Goal: Communication & Community: Participate in discussion

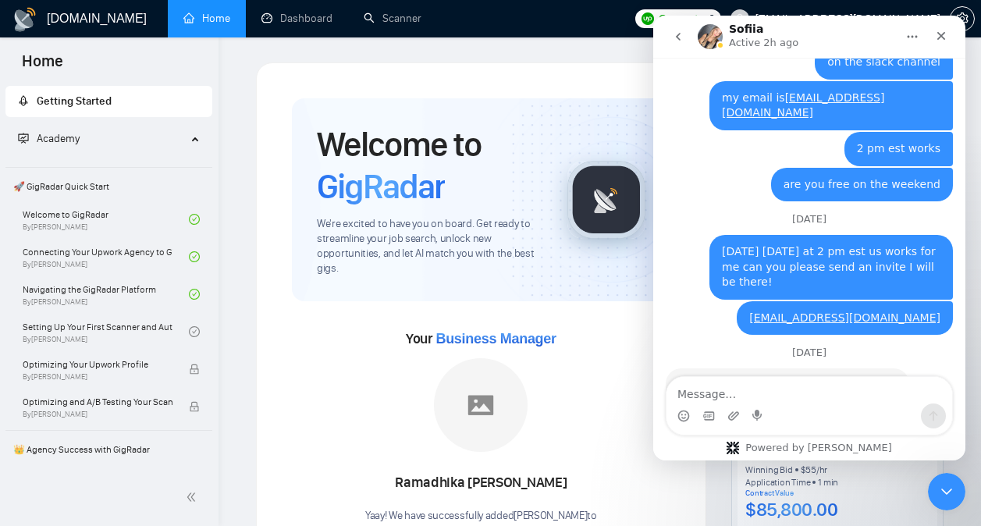
scroll to position [5359, 0]
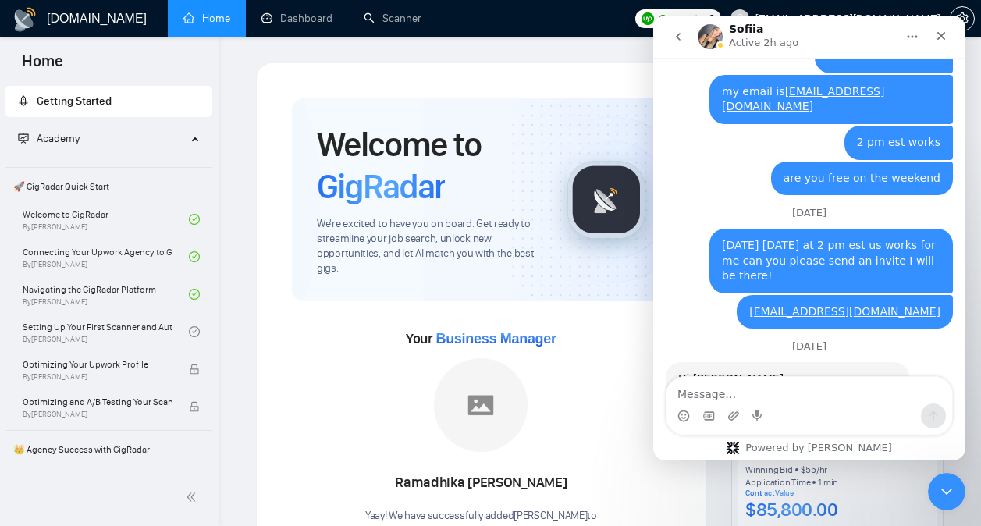
click at [785, 397] on textarea "Message…" at bounding box center [809, 390] width 286 height 27
click at [758, 396] on textarea "Message…" at bounding box center [809, 390] width 286 height 27
click at [725, 389] on textarea "Message…" at bounding box center [809, 390] width 286 height 27
click at [948, 36] on div "Close" at bounding box center [941, 36] width 28 height 28
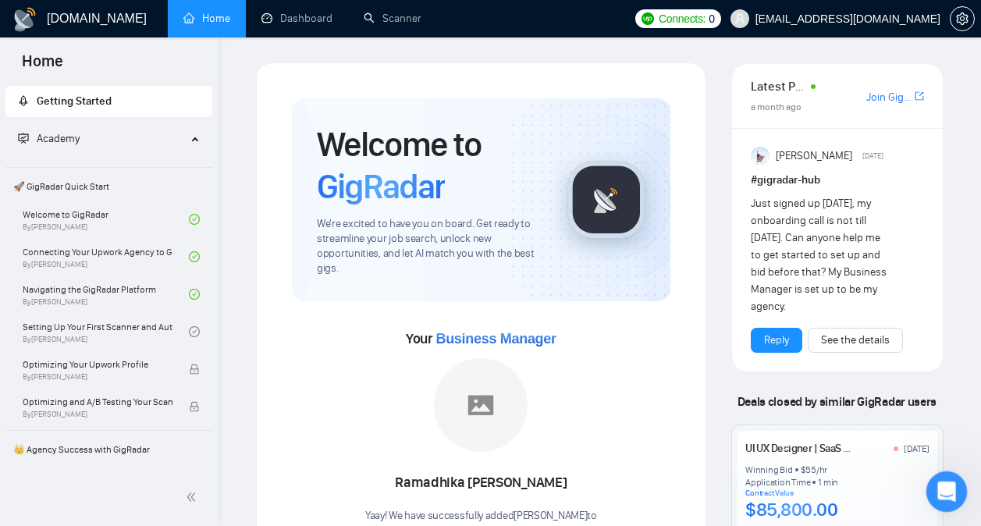
click at [940, 495] on icon "Open Intercom Messenger" at bounding box center [945, 490] width 26 height 26
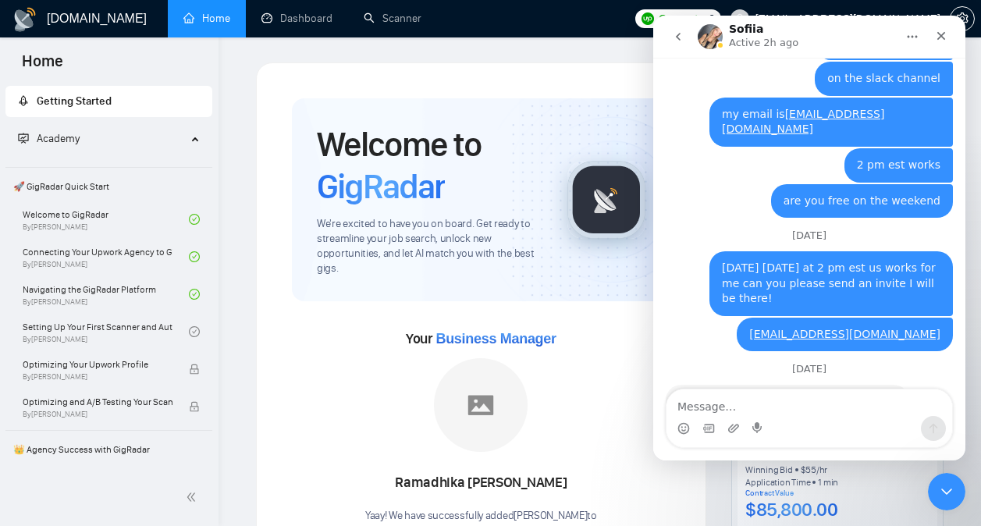
scroll to position [5347, 0]
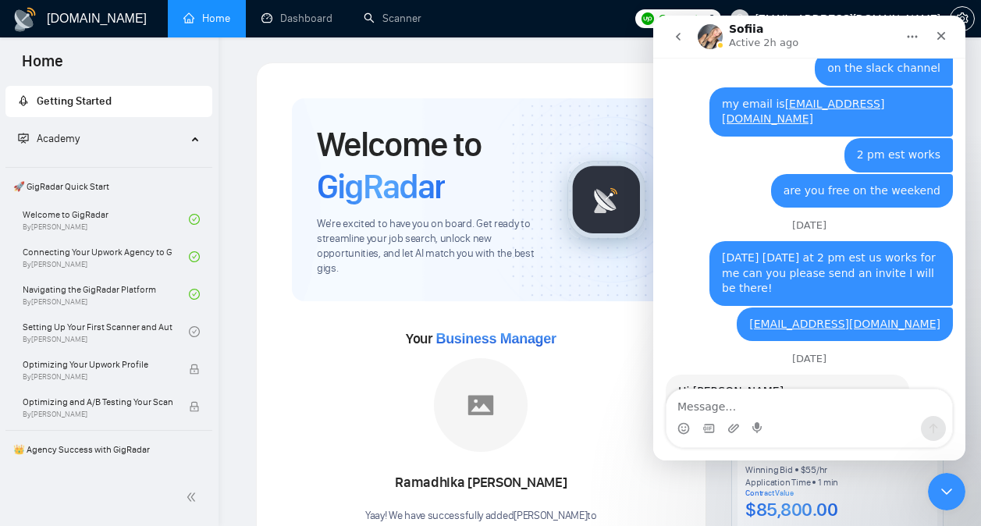
click at [768, 414] on textarea "Message…" at bounding box center [809, 402] width 286 height 27
click at [772, 408] on textarea "Message…" at bounding box center [809, 402] width 286 height 27
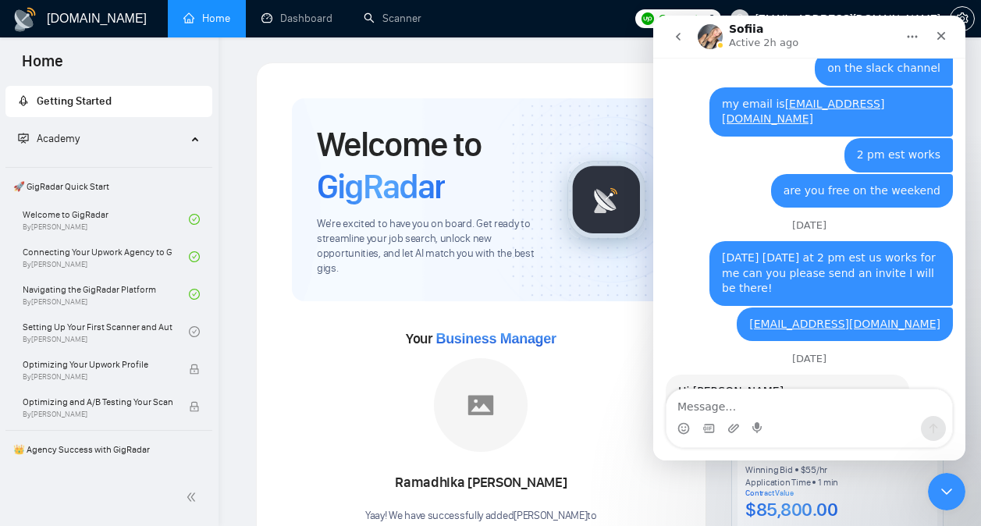
click at [772, 408] on textarea "Message…" at bounding box center [809, 402] width 286 height 27
click at [771, 400] on textarea "Message…" at bounding box center [809, 402] width 286 height 27
click at [754, 400] on textarea "Message…" at bounding box center [809, 402] width 286 height 27
